Goal: Navigation & Orientation: Find specific page/section

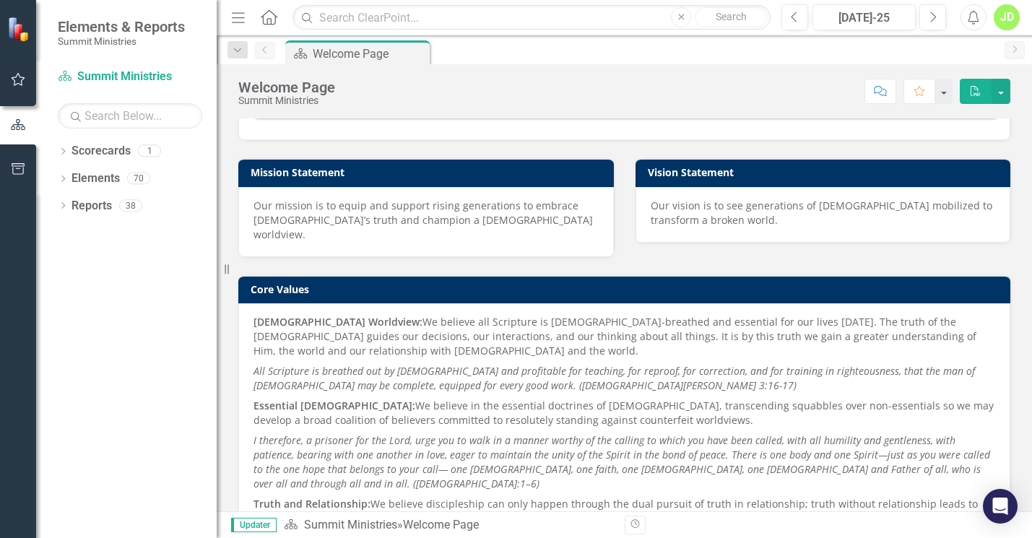
scroll to position [228, 0]
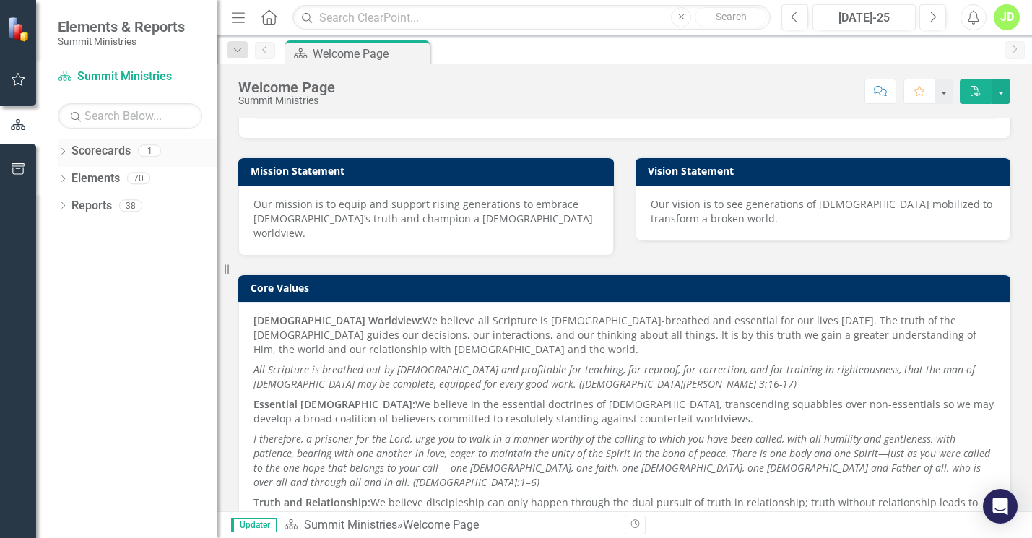
click at [100, 152] on link "Scorecards" at bounding box center [100, 151] width 59 height 17
click at [69, 153] on div "Dropdown Scorecards 1" at bounding box center [137, 152] width 159 height 27
click at [111, 151] on link "Scorecards" at bounding box center [100, 151] width 59 height 17
click at [113, 176] on link "Elements" at bounding box center [95, 178] width 48 height 17
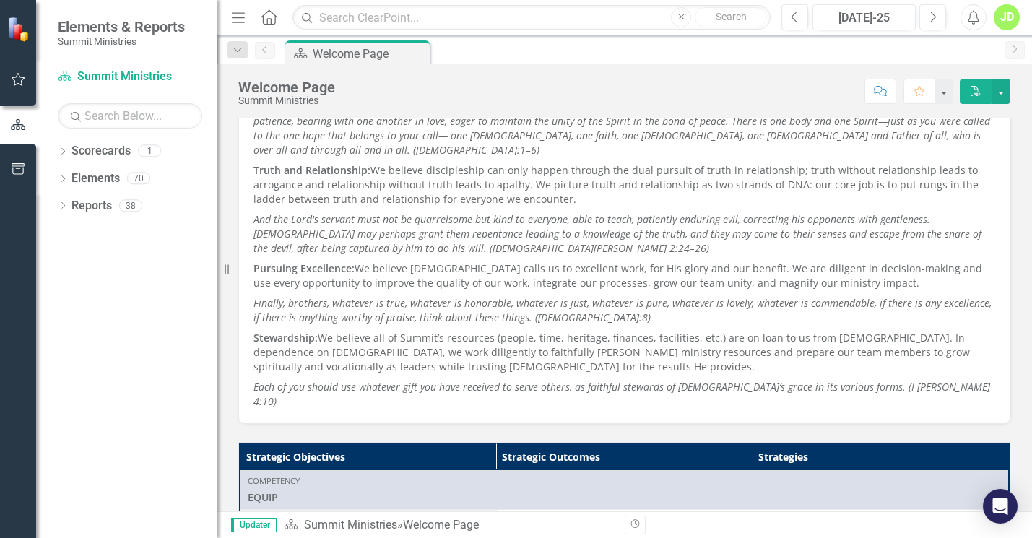
scroll to position [668, 0]
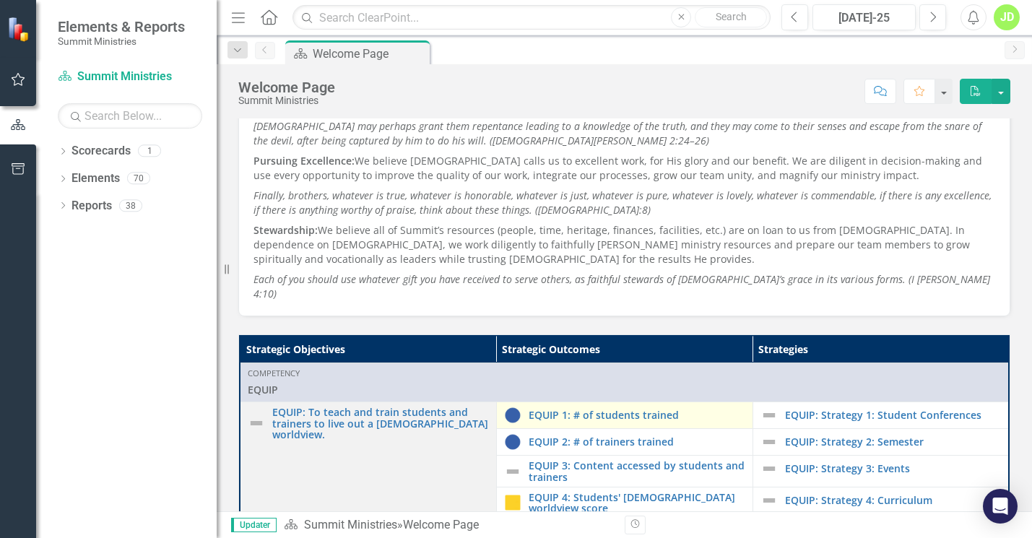
click at [655, 402] on td "EQUIP 1: # of students trained Link Open Element" at bounding box center [624, 415] width 256 height 27
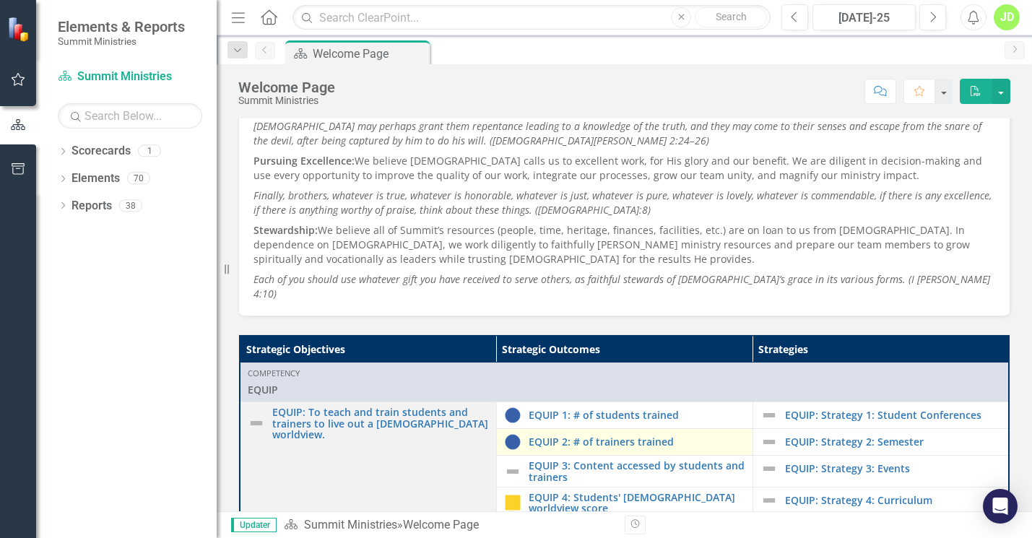
click at [642, 429] on td "EQUIP 2: # of trainers trained Link Open Element" at bounding box center [624, 442] width 256 height 27
click at [640, 436] on link "EQUIP 2: # of trainers trained" at bounding box center [636, 441] width 217 height 11
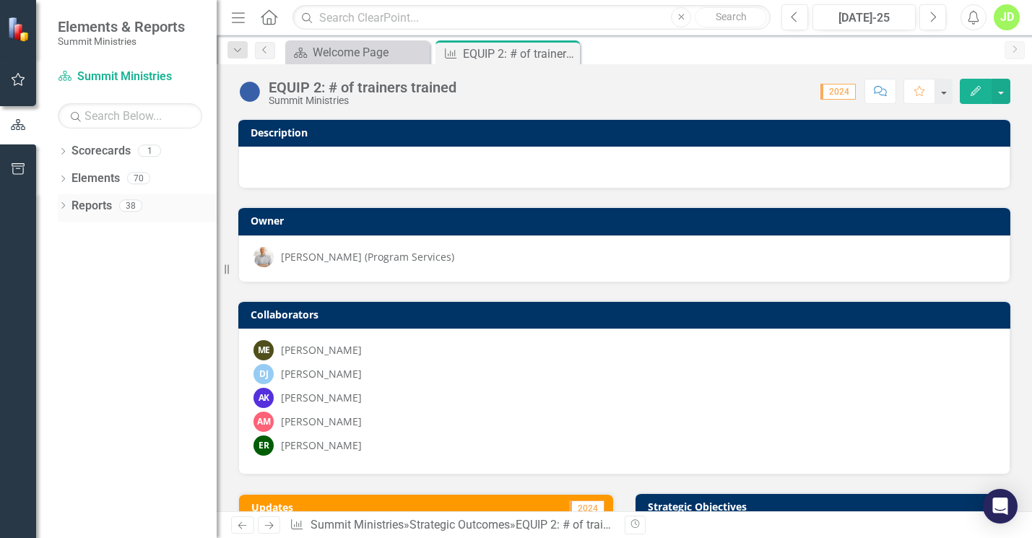
click at [77, 205] on link "Reports" at bounding box center [91, 206] width 40 height 17
click at [67, 205] on icon "Dropdown" at bounding box center [63, 207] width 10 height 8
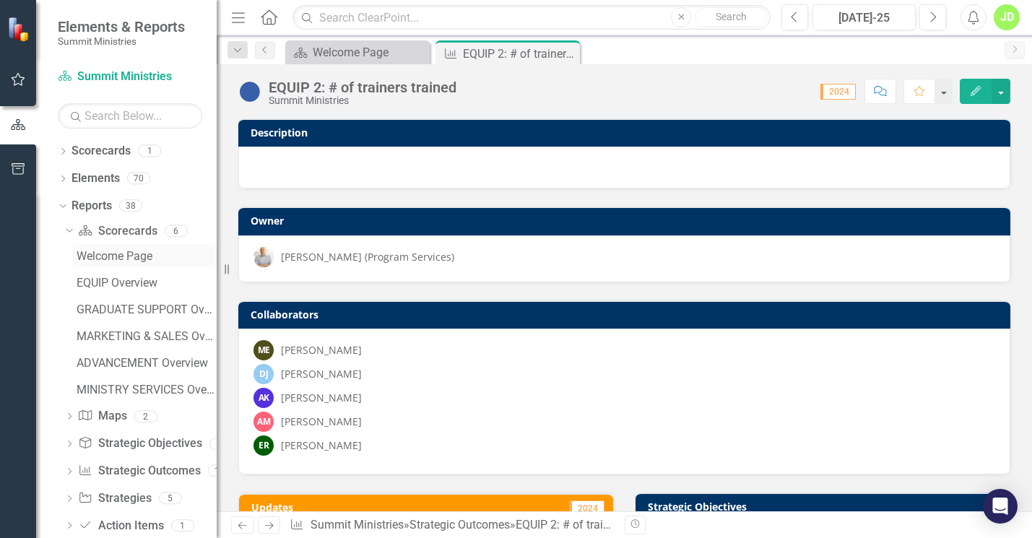
scroll to position [52, 0]
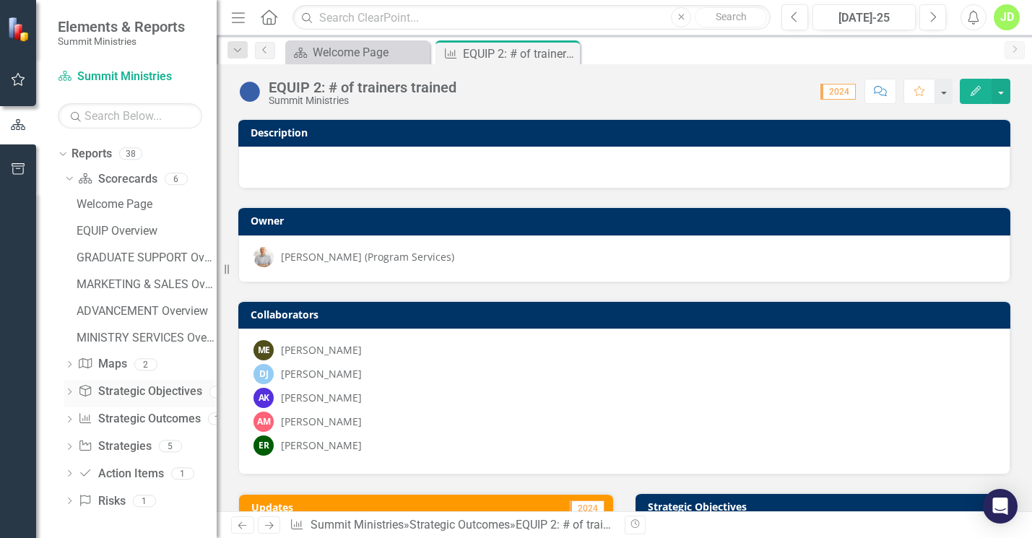
click at [122, 391] on link "Strategic Objective Strategic Objectives" at bounding box center [139, 391] width 123 height 17
click at [120, 231] on div "EQUIP Overview" at bounding box center [147, 230] width 140 height 13
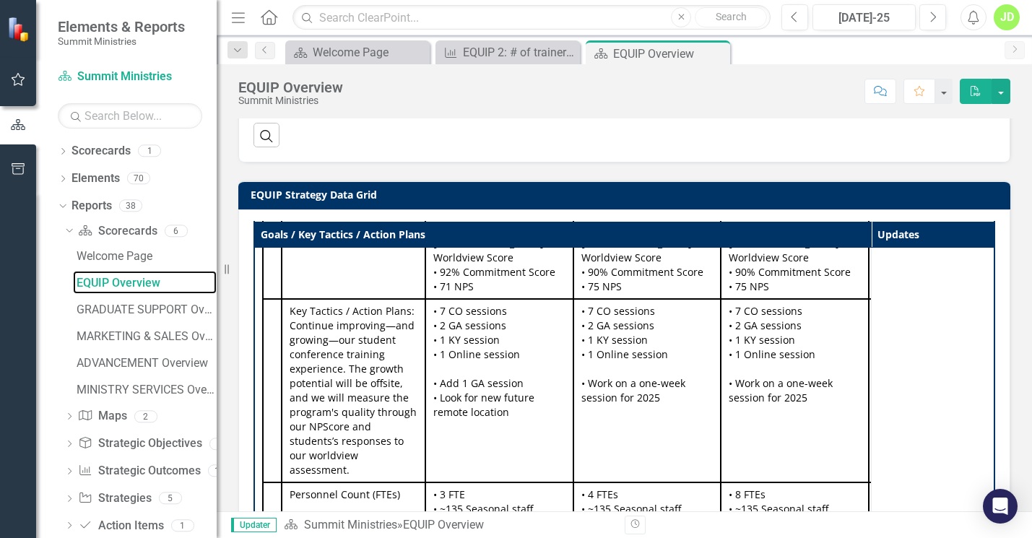
scroll to position [199, 0]
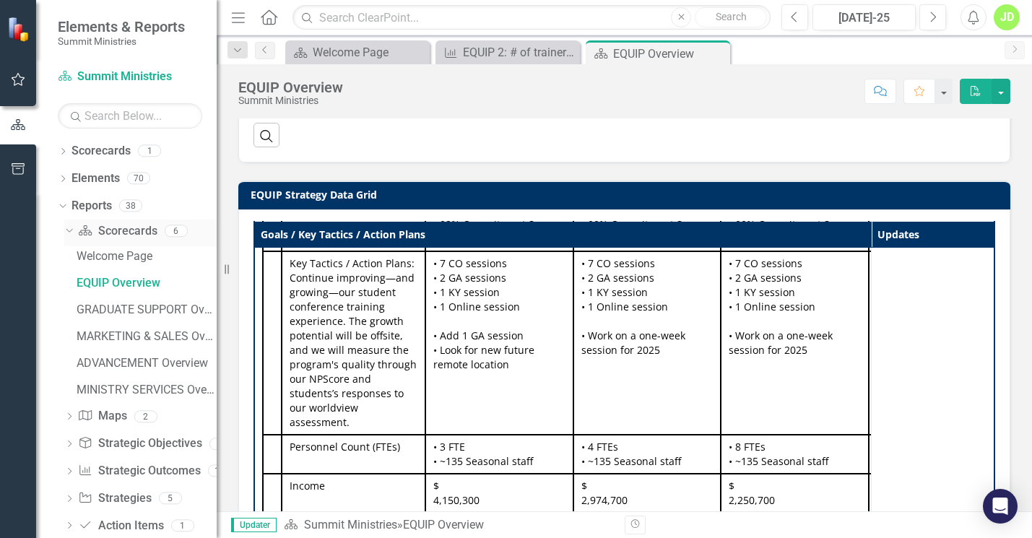
click at [68, 231] on icon "Dropdown" at bounding box center [68, 230] width 8 height 10
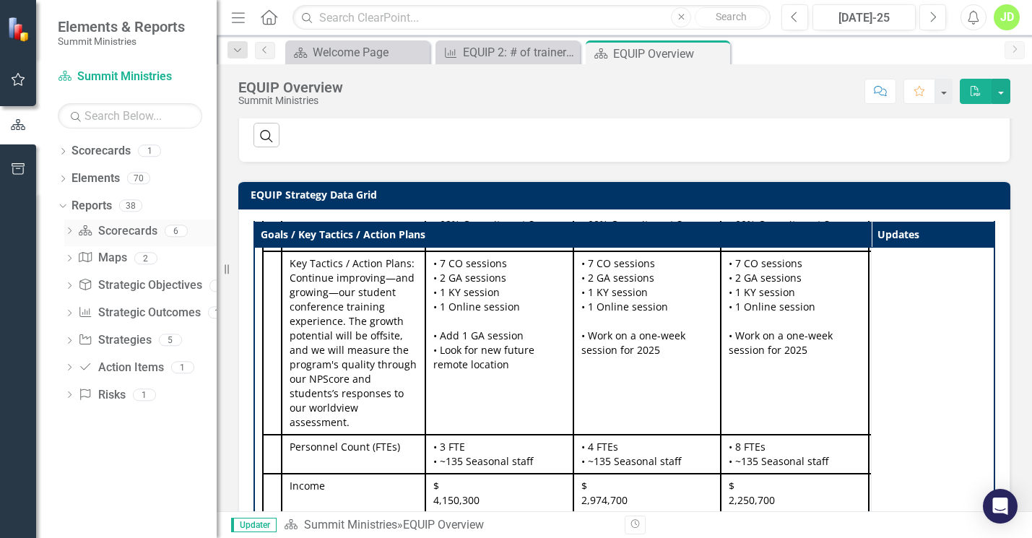
click at [68, 231] on icon "Dropdown" at bounding box center [69, 232] width 10 height 8
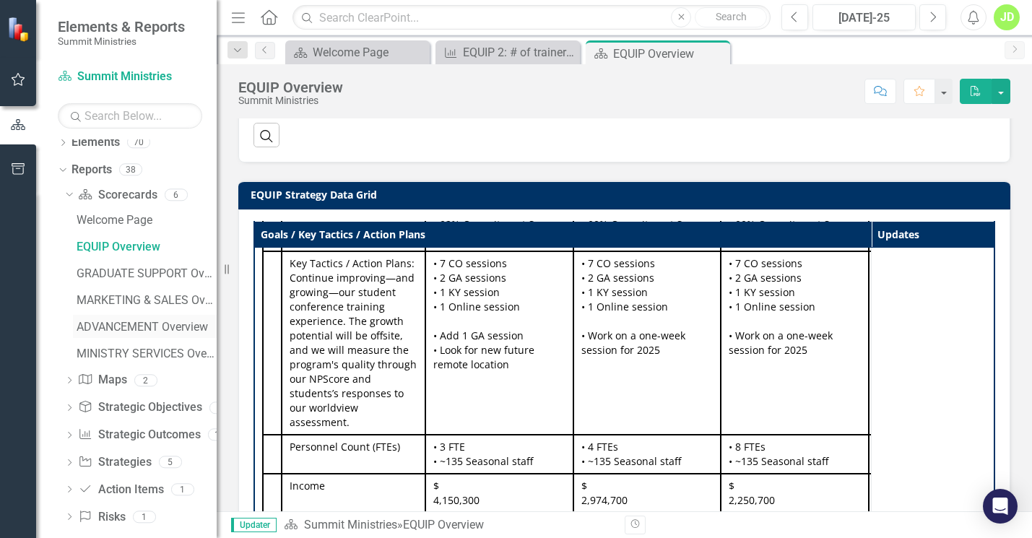
scroll to position [37, 0]
click at [119, 328] on div "ADVANCEMENT Overview" at bounding box center [147, 326] width 140 height 13
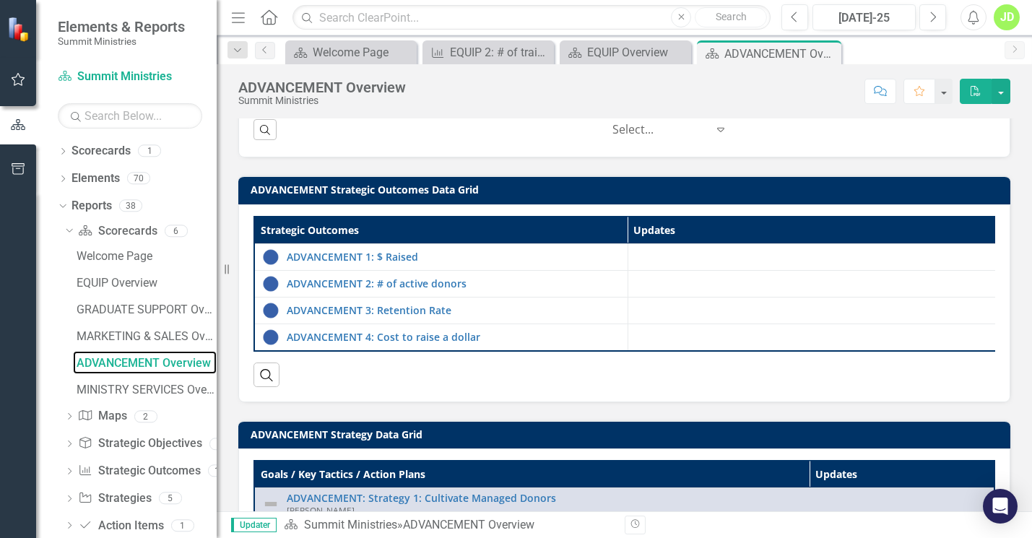
scroll to position [1365, 0]
